Goal: Contribute content: Contribute content

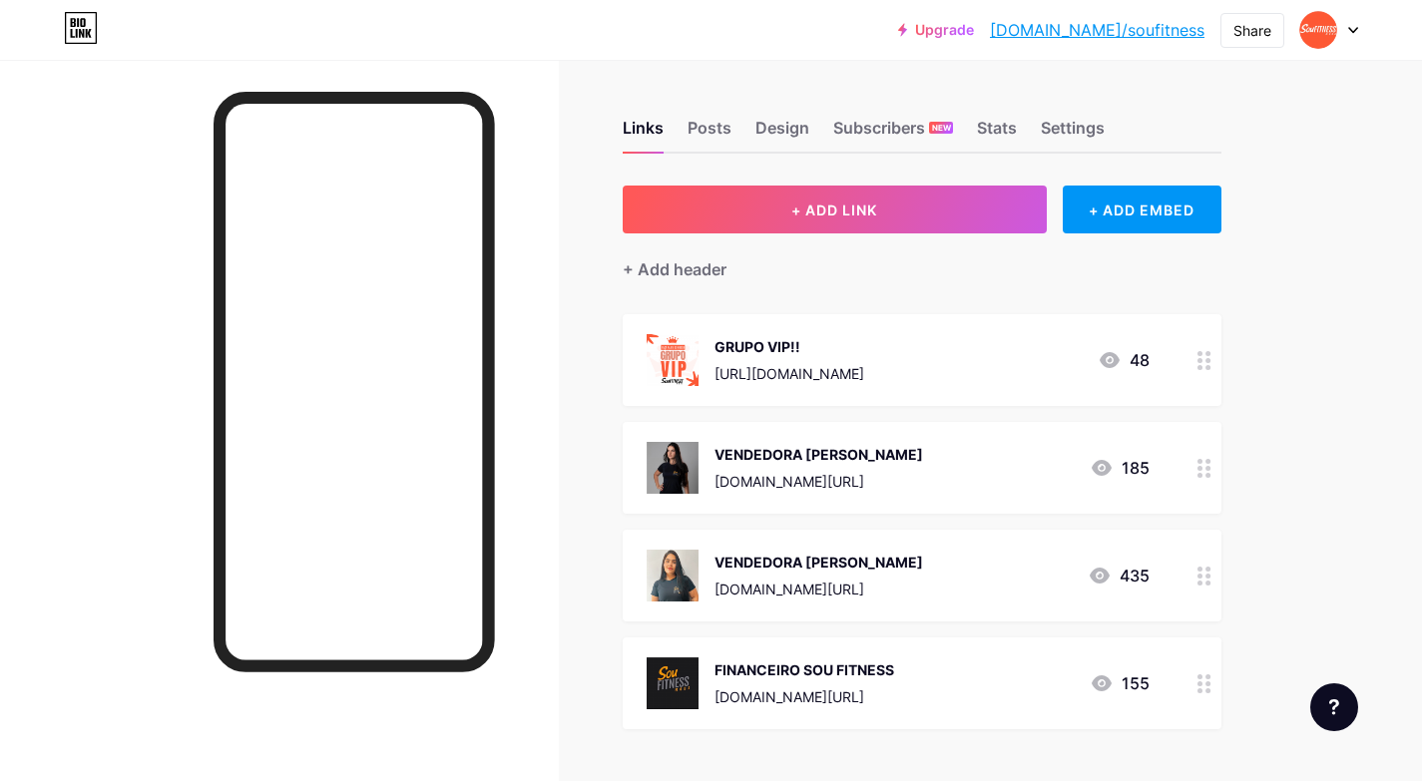
click at [1063, 465] on div "VENDEDORA [PERSON_NAME] [DOMAIN_NAME][URL] 185" at bounding box center [897, 468] width 503 height 52
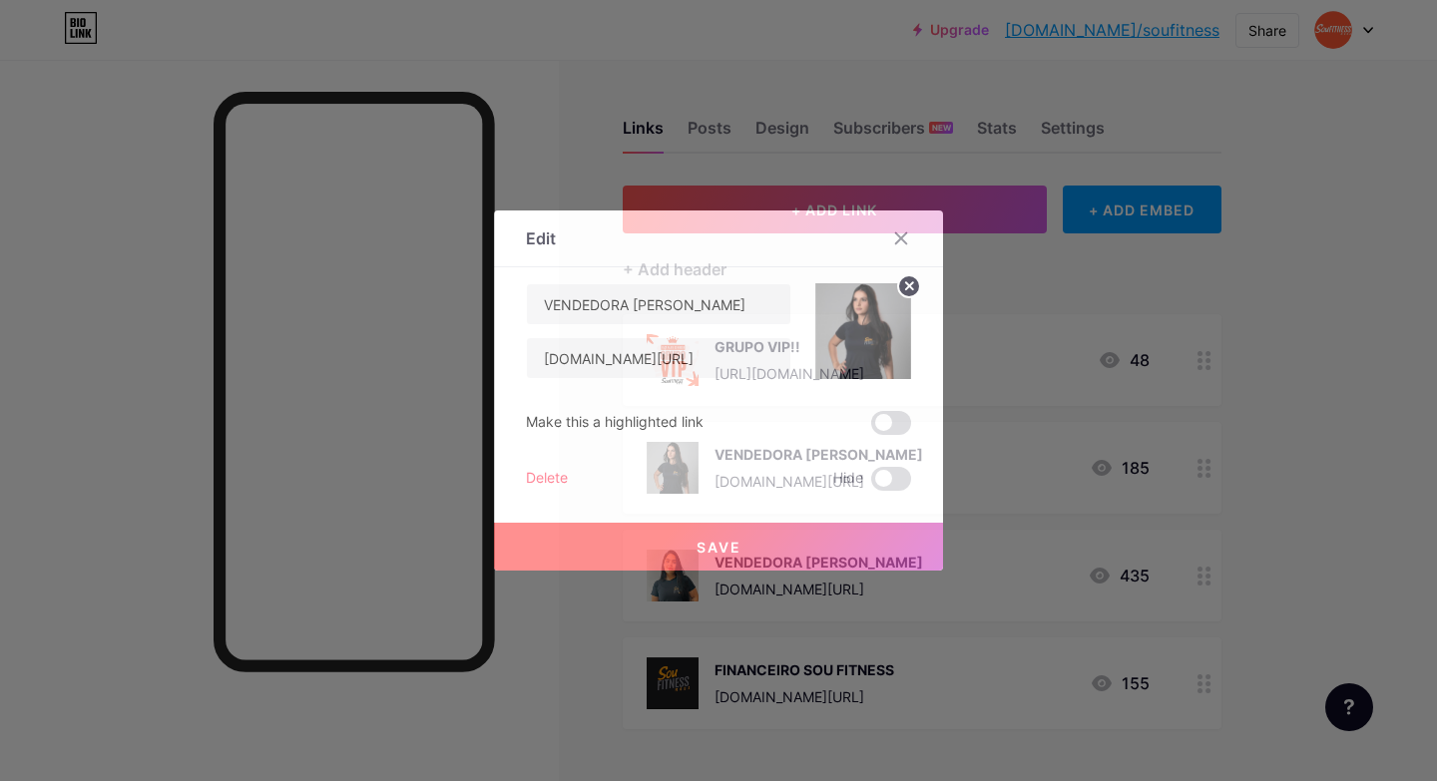
click at [856, 307] on img at bounding box center [863, 331] width 96 height 96
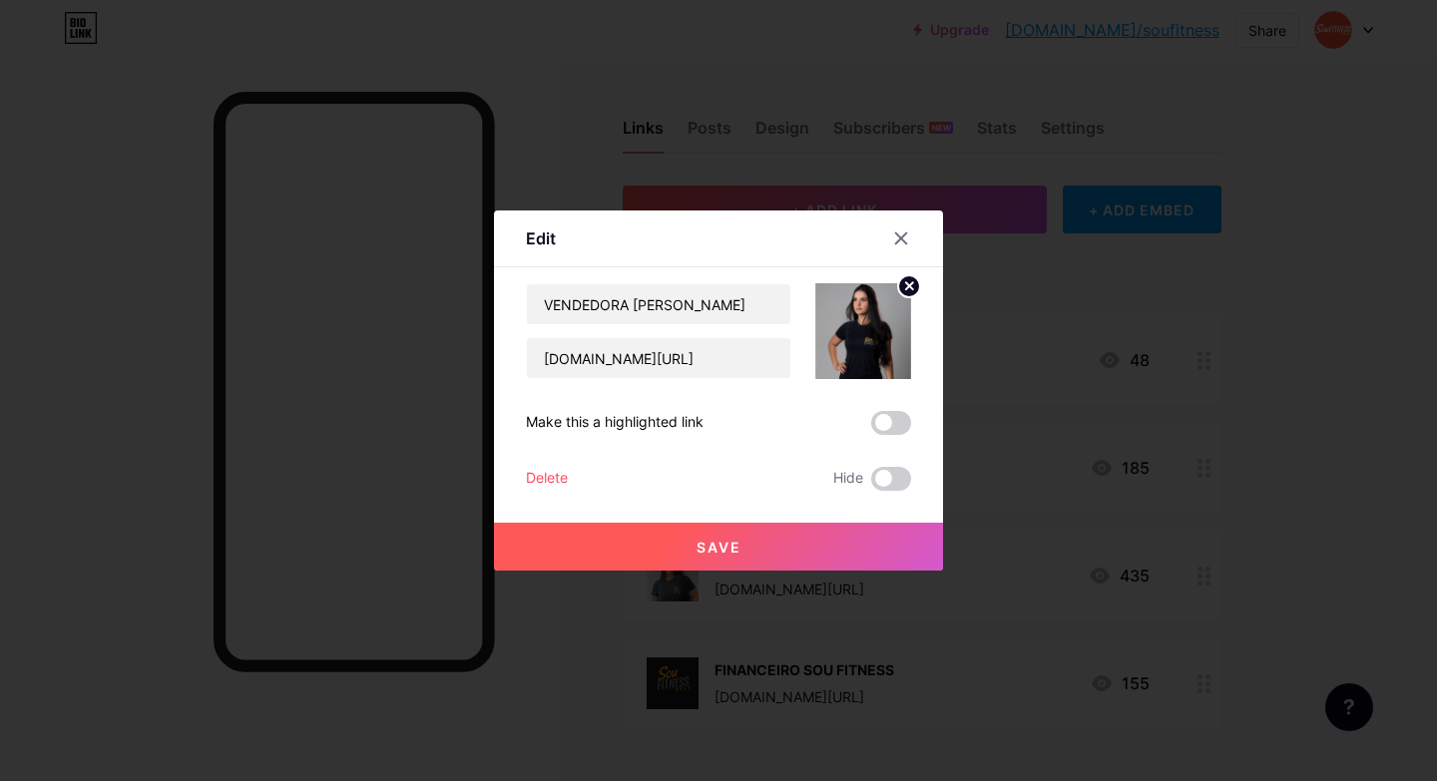
click at [903, 280] on circle at bounding box center [909, 286] width 22 height 22
click at [883, 308] on div "Picture" at bounding box center [863, 331] width 96 height 96
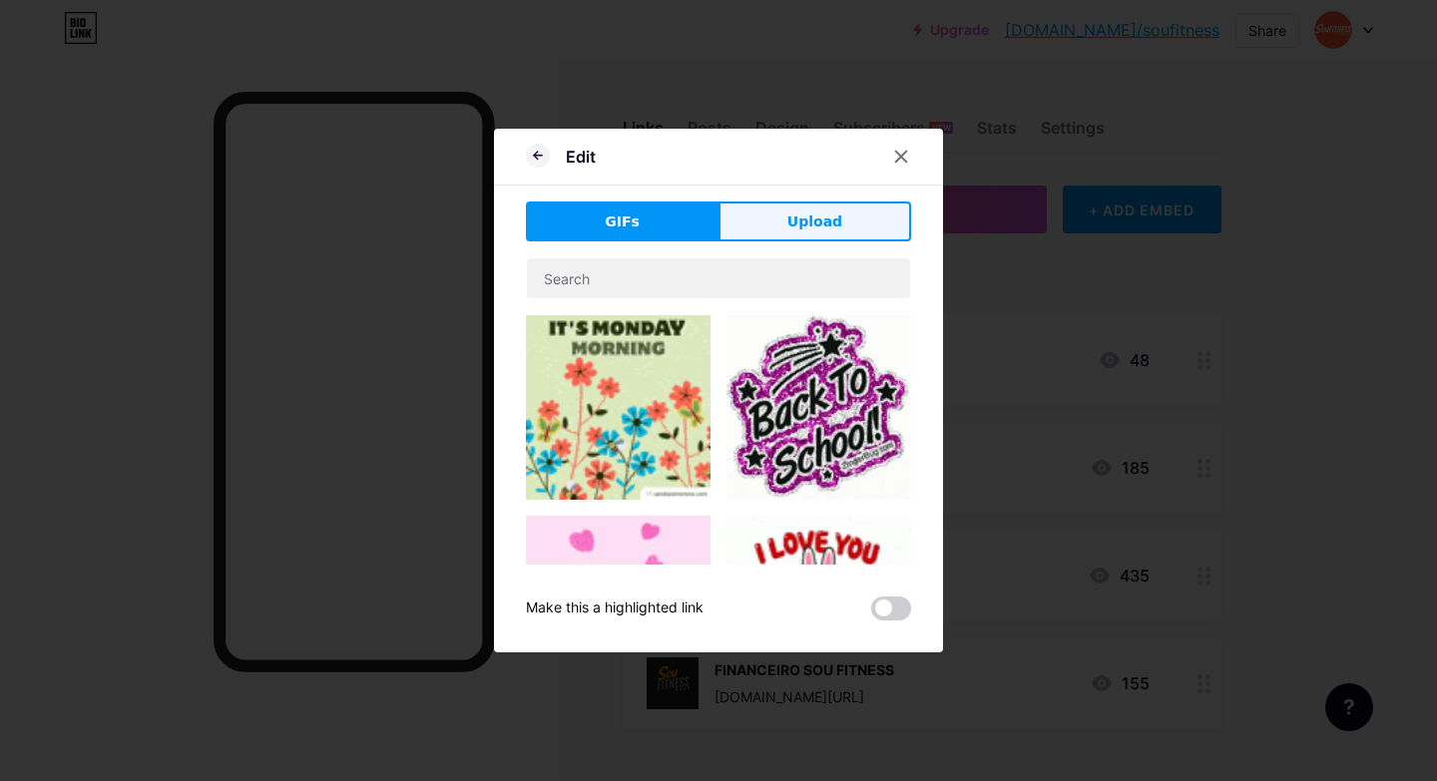
click at [760, 222] on button "Upload" at bounding box center [814, 222] width 193 height 40
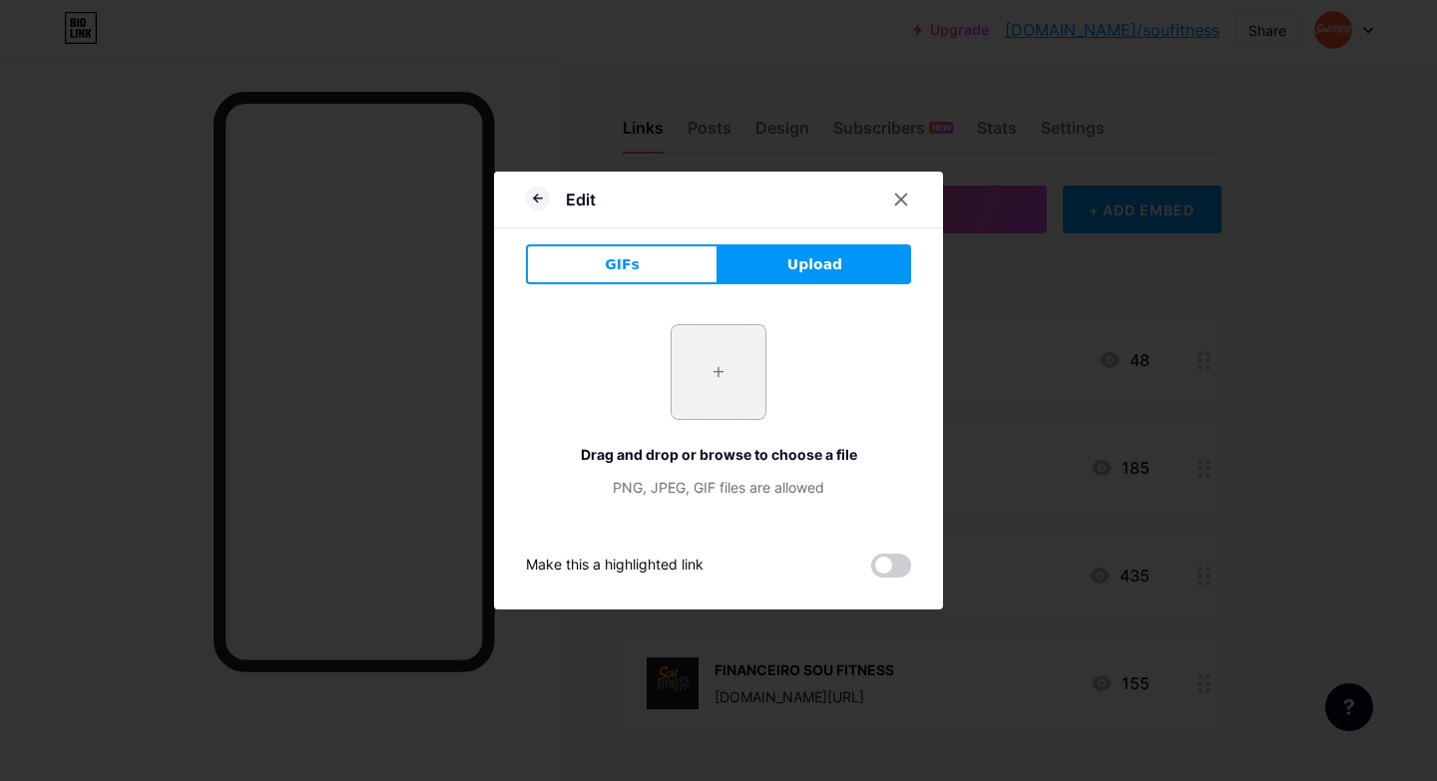
click at [749, 376] on input "file" at bounding box center [718, 372] width 94 height 94
type input "C:\fakepath\vend.png"
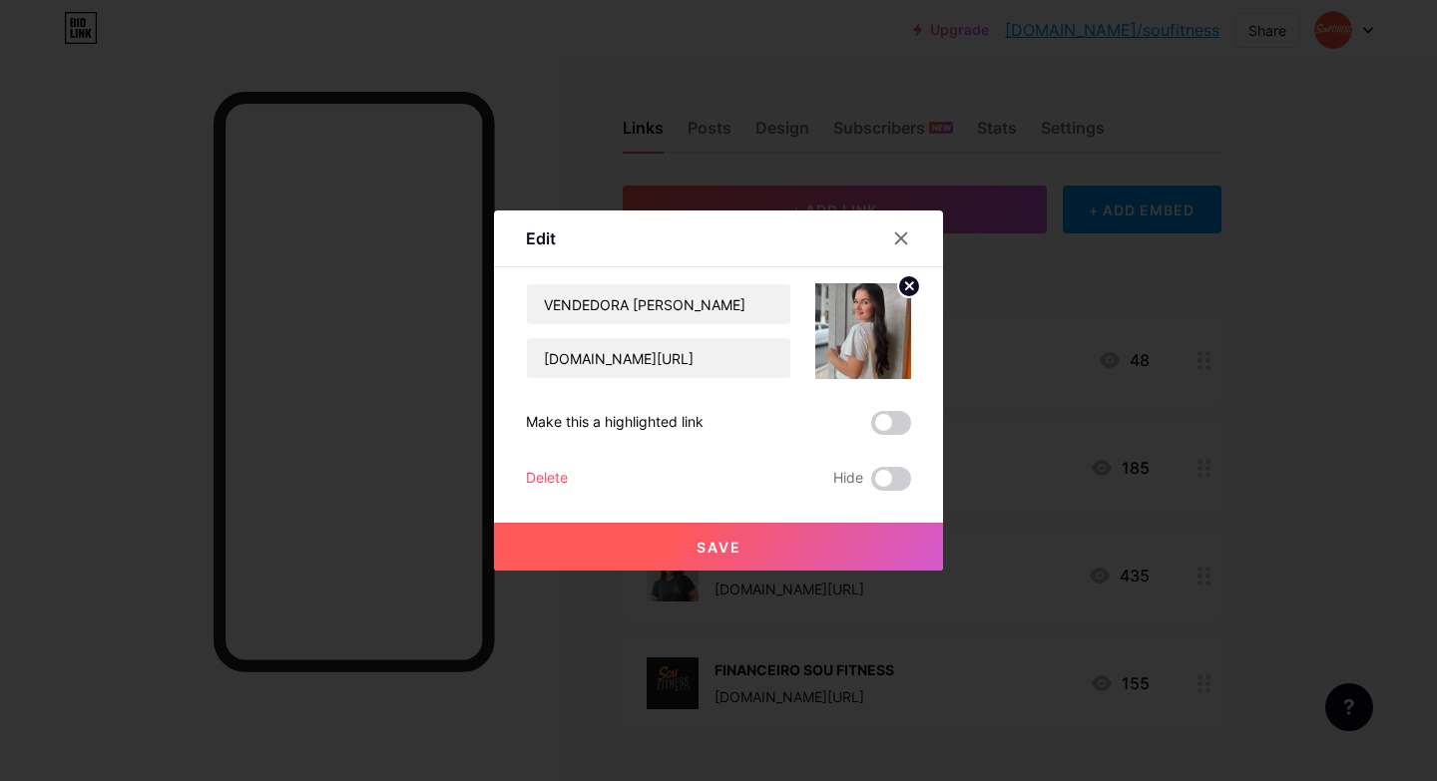
click at [831, 552] on button "Save" at bounding box center [718, 547] width 449 height 48
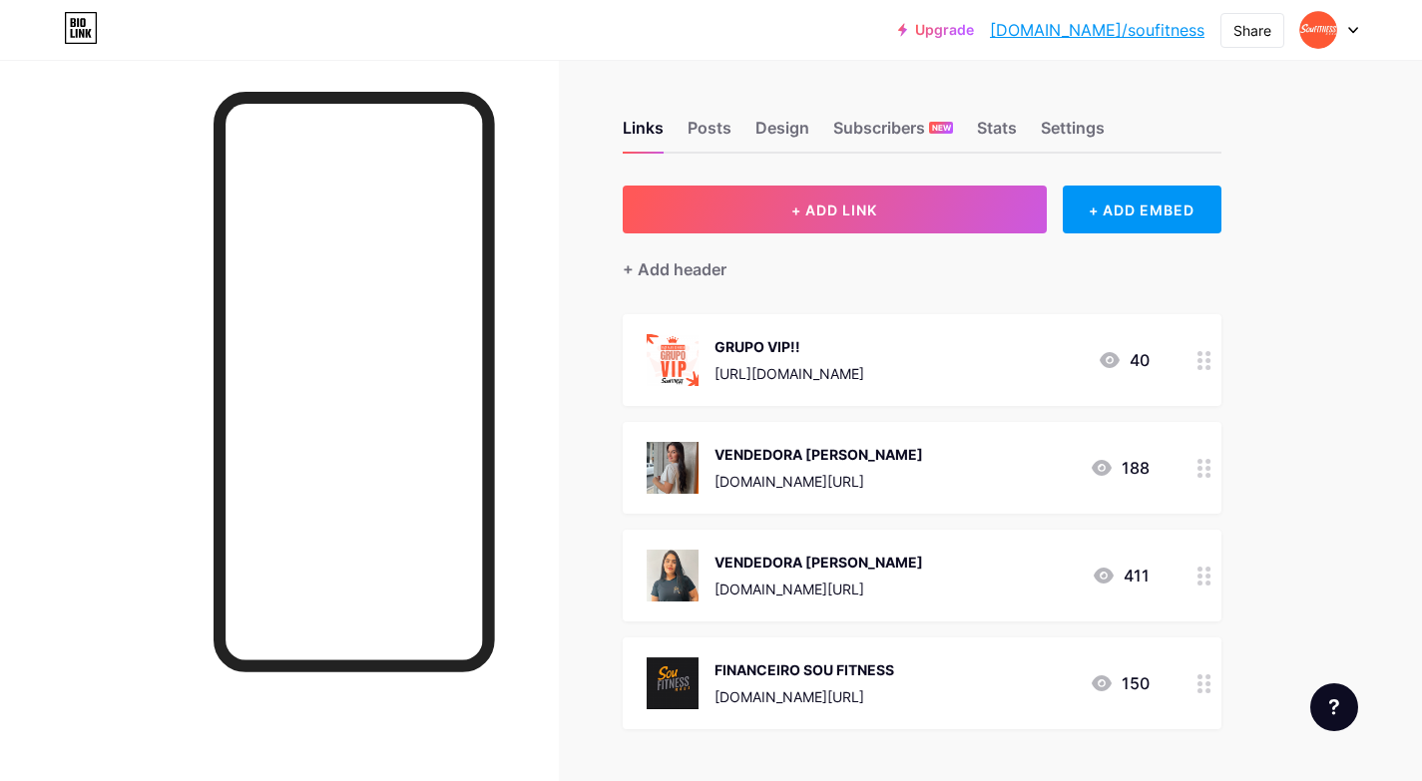
click at [1213, 571] on div at bounding box center [1204, 576] width 34 height 92
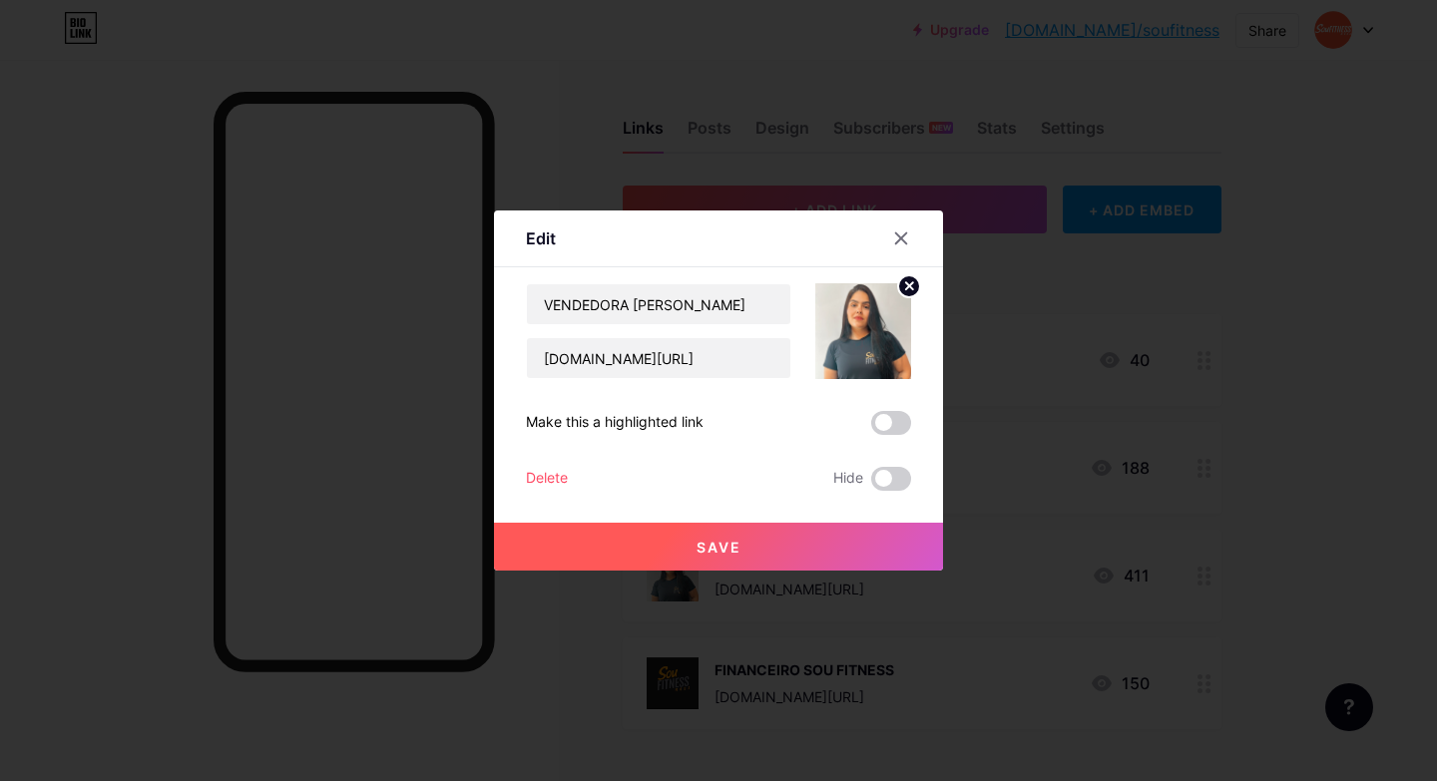
click at [900, 337] on img at bounding box center [863, 331] width 96 height 96
click at [909, 282] on circle at bounding box center [909, 286] width 22 height 22
click at [870, 329] on rect at bounding box center [874, 332] width 16 height 10
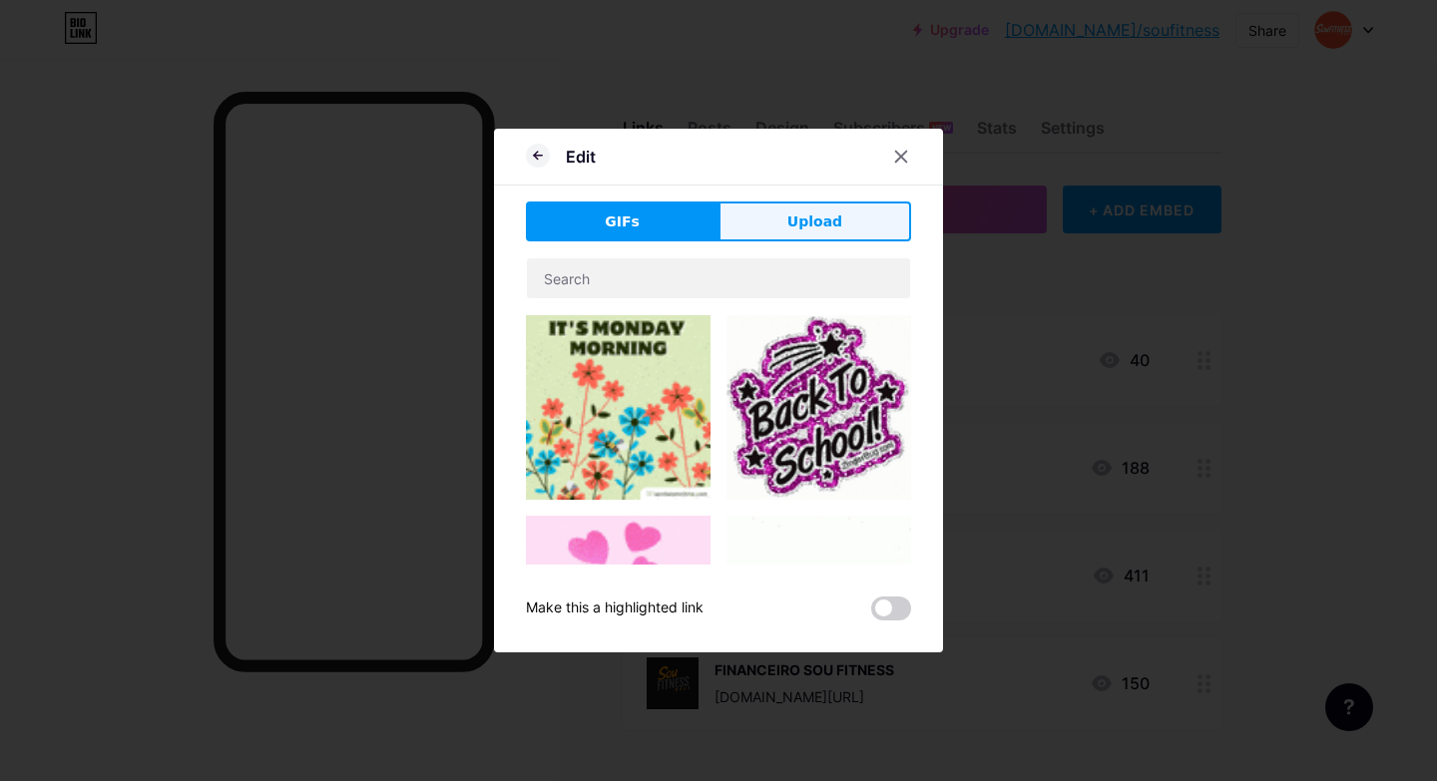
click at [779, 224] on button "Upload" at bounding box center [814, 222] width 193 height 40
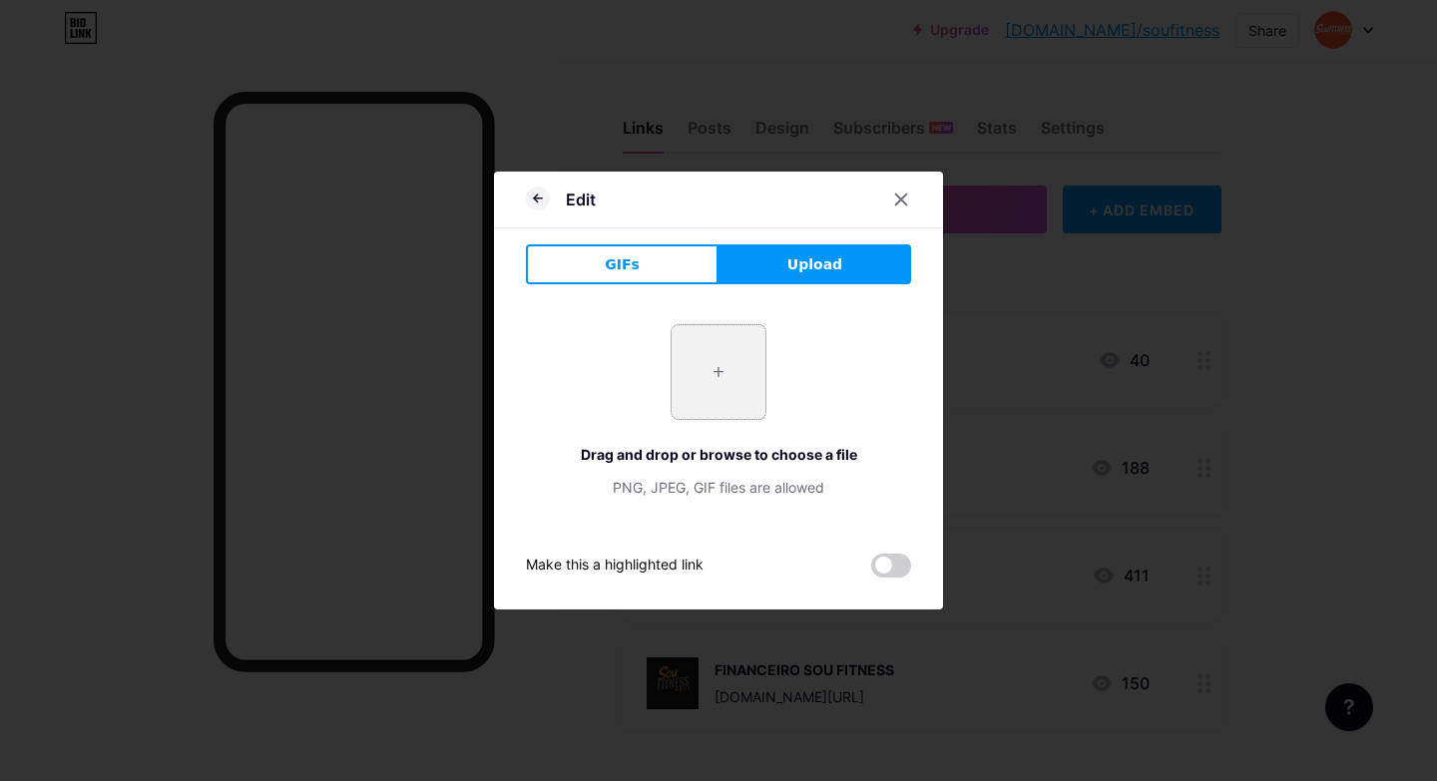
click at [723, 367] on input "file" at bounding box center [718, 372] width 94 height 94
type input "C:\fakepath\vend2.png"
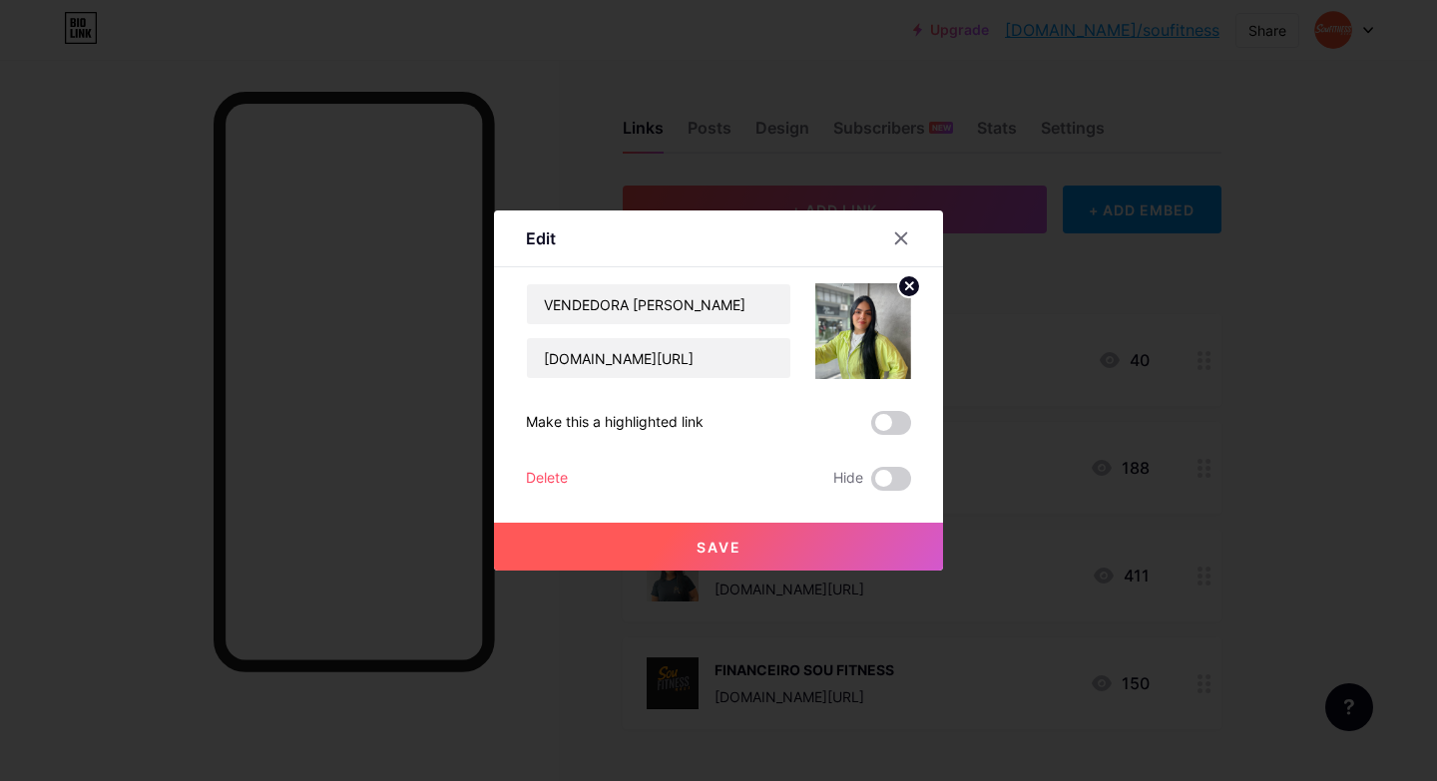
click at [863, 552] on button "Save" at bounding box center [718, 547] width 449 height 48
